Goal: Find specific page/section: Find specific page/section

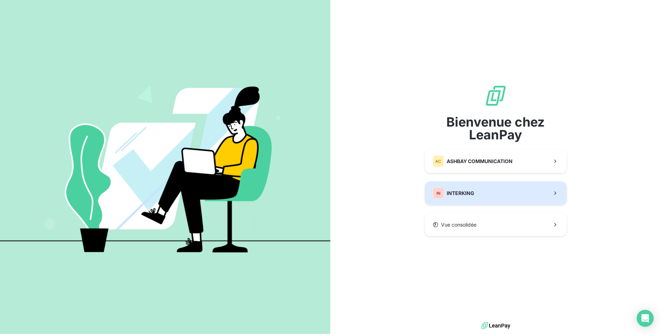
click at [444, 188] on div "IN INTERKING" at bounding box center [454, 192] width 42 height 11
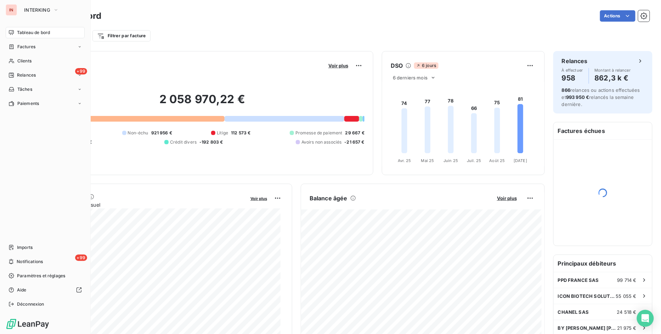
click at [13, 9] on div "IN" at bounding box center [11, 9] width 11 height 11
click at [22, 34] on span "Tableau de bord" at bounding box center [33, 32] width 33 height 6
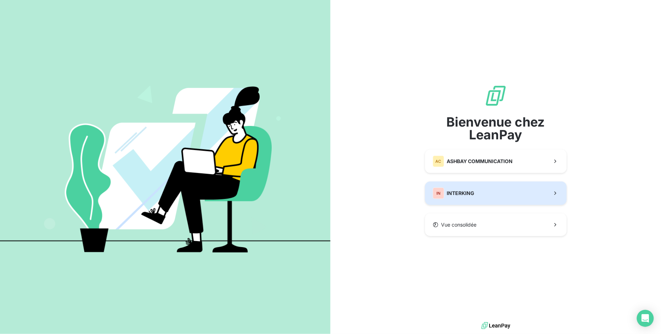
click at [457, 190] on span "INTERKING" at bounding box center [461, 192] width 28 height 7
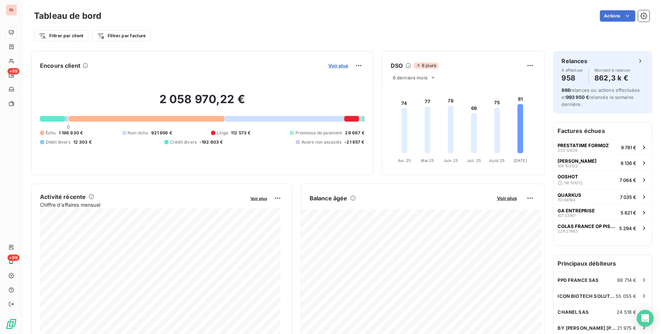
click at [335, 63] on span "Voir plus" at bounding box center [338, 66] width 20 height 6
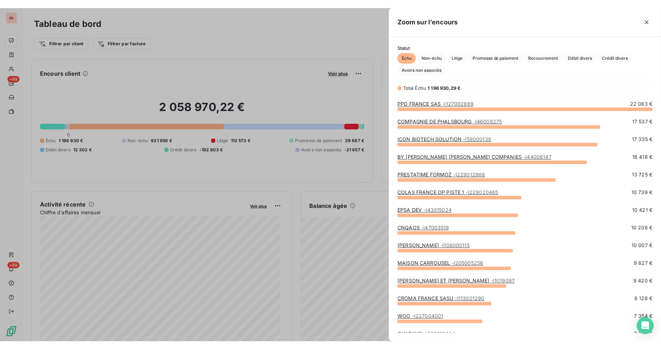
scroll to position [227, 266]
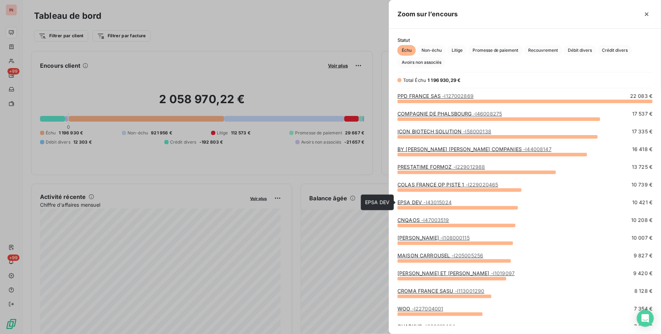
click at [443, 203] on span "- I43015024" at bounding box center [437, 202] width 28 height 6
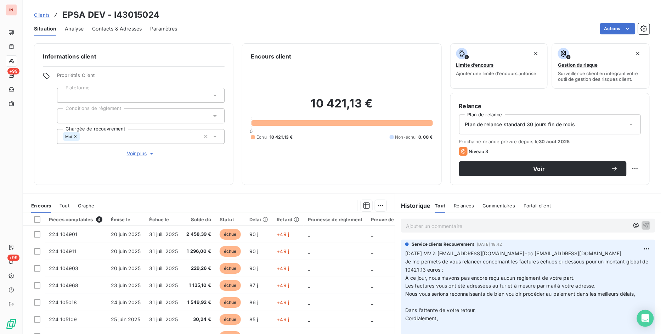
click at [439, 224] on p "Ajouter un commentaire ﻿" at bounding box center [517, 225] width 223 height 9
click at [38, 13] on span "Clients" at bounding box center [42, 15] width 16 height 6
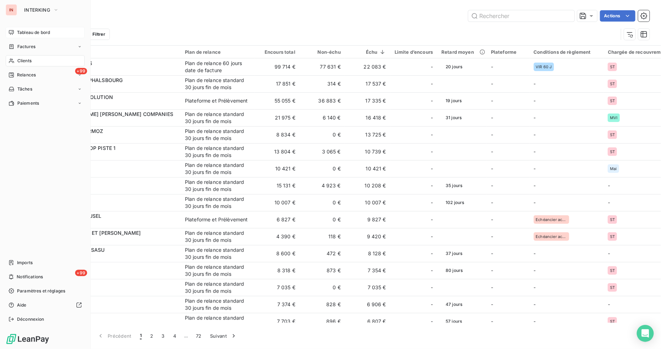
click at [28, 32] on span "Tableau de bord" at bounding box center [33, 32] width 33 height 6
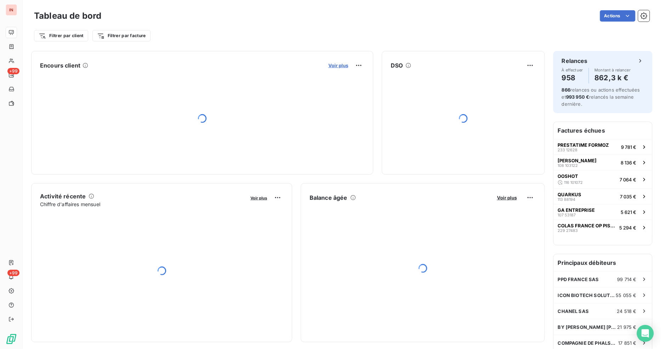
click at [334, 66] on span "Voir plus" at bounding box center [338, 66] width 20 height 6
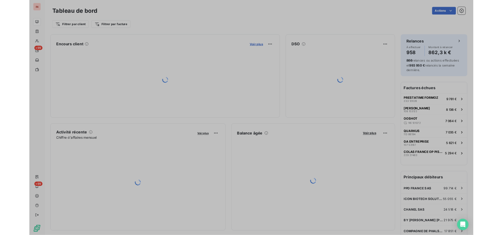
scroll to position [344, 266]
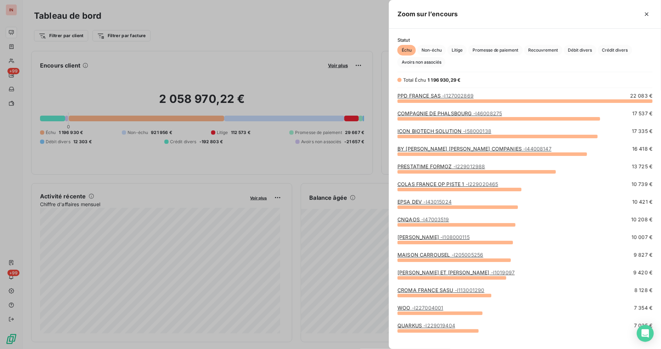
click at [415, 221] on link "CNQAOS - I47003519" at bounding box center [423, 220] width 52 height 6
